Goal: Task Accomplishment & Management: Manage account settings

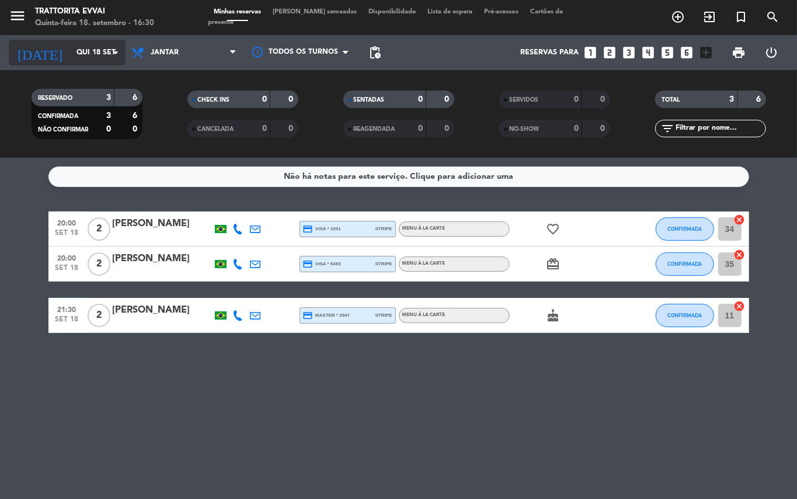
click at [74, 50] on input "Qui 18 set" at bounding box center [120, 53] width 99 height 20
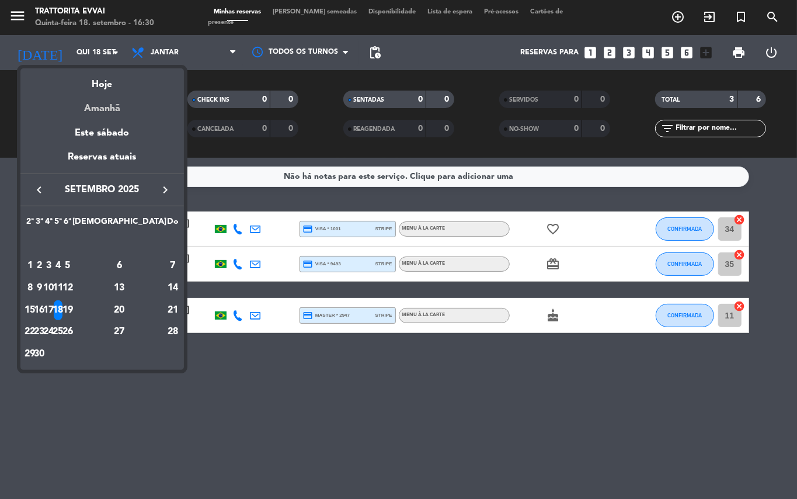
click at [89, 103] on div "Amanhã" at bounding box center [101, 104] width 163 height 24
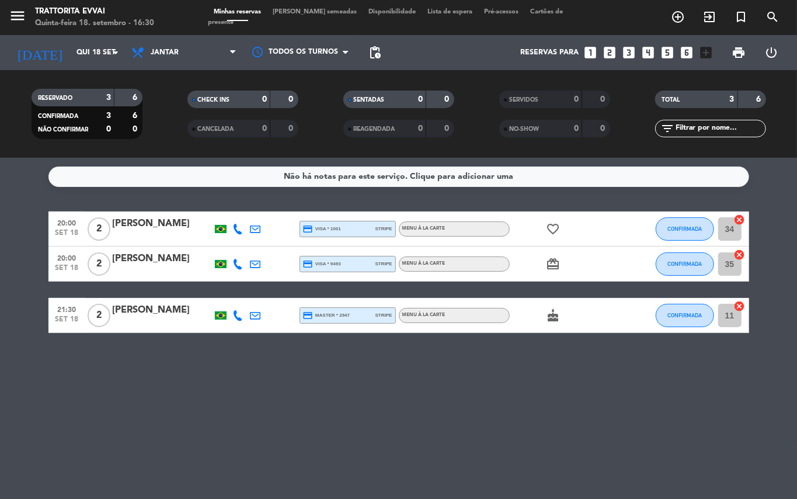
type input "[DATE]"
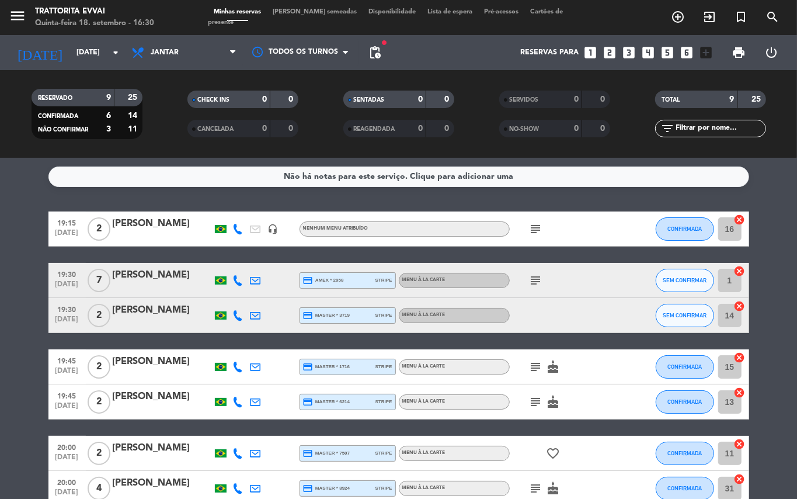
click at [100, 283] on span "7" at bounding box center [99, 280] width 23 height 23
click at [146, 277] on div "[PERSON_NAME]" at bounding box center [162, 274] width 99 height 15
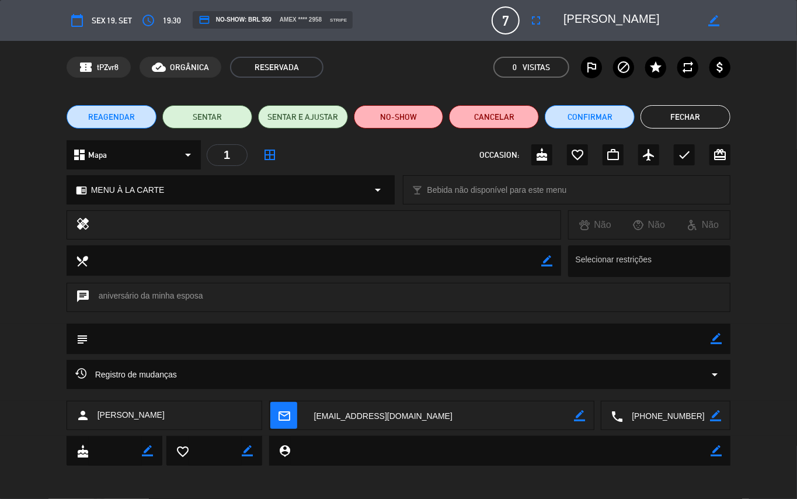
click at [505, 21] on span "7" at bounding box center [506, 20] width 28 height 28
click at [532, 24] on icon "fullscreen" at bounding box center [536, 20] width 14 height 14
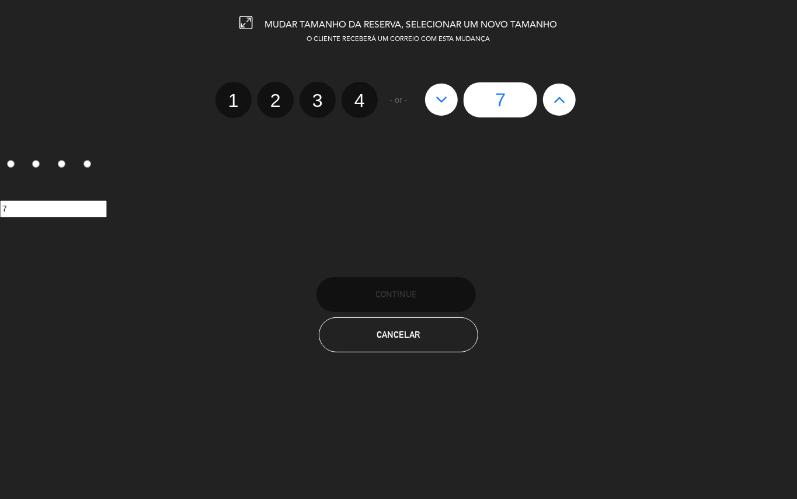
click at [563, 91] on icon at bounding box center [559, 99] width 12 height 19
type input "8"
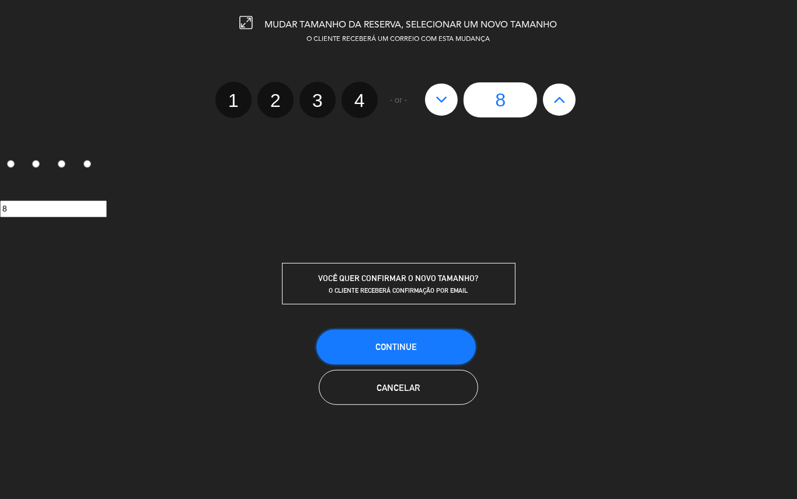
click at [423, 339] on button "CONTINUE" at bounding box center [395, 346] width 159 height 35
